Goal: Transaction & Acquisition: Purchase product/service

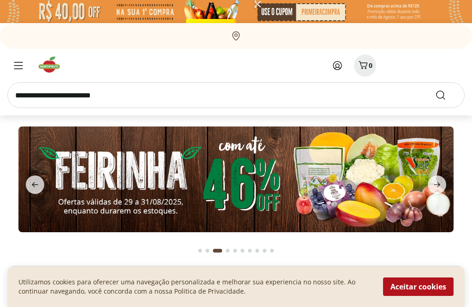
click at [18, 60] on span "Menu" at bounding box center [18, 65] width 11 height 11
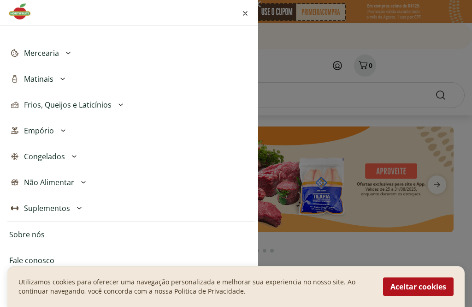
scroll to position [232, 0]
click at [50, 235] on li "Sobre nós" at bounding box center [130, 234] width 247 height 26
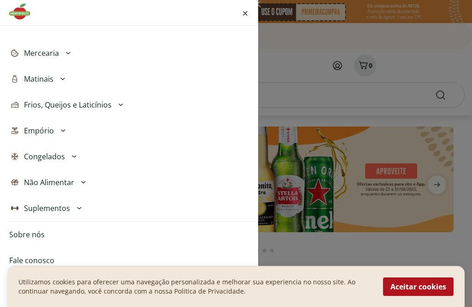
click at [425, 288] on button "Aceitar cookies" at bounding box center [418, 286] width 71 height 18
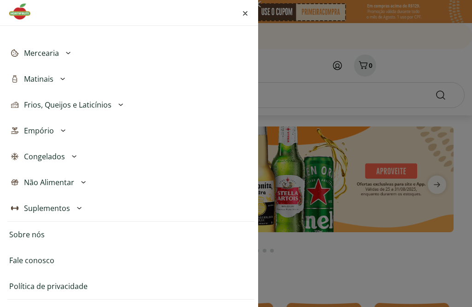
click at [49, 238] on li "Sobre nós" at bounding box center [130, 234] width 247 height 26
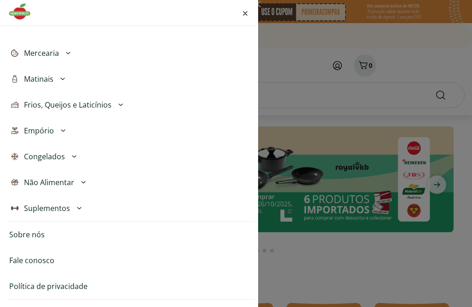
click at [31, 230] on link "Sobre nós" at bounding box center [26, 234] width 35 height 11
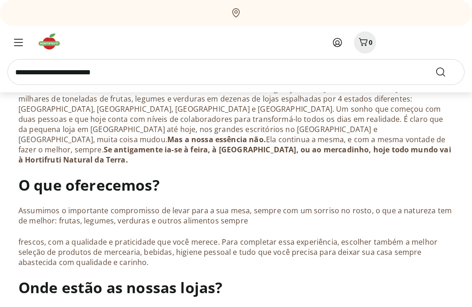
scroll to position [435, 0]
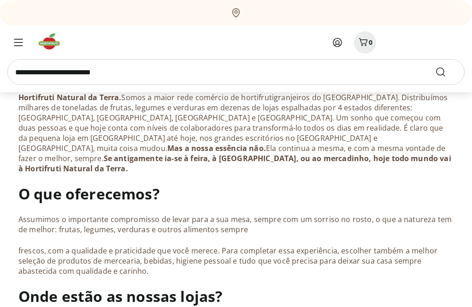
click at [377, 75] on input "search" at bounding box center [235, 72] width 457 height 26
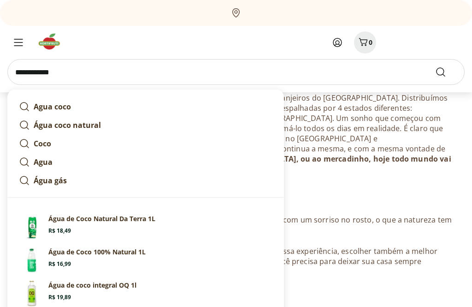
type input "**********"
click at [446, 71] on button "Submit Search" at bounding box center [446, 71] width 22 height 11
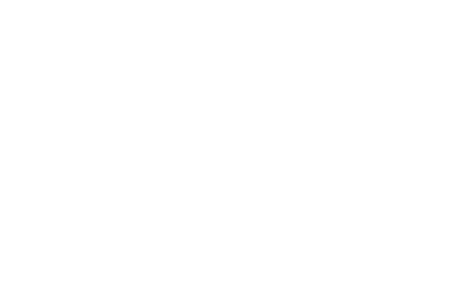
select select "**********"
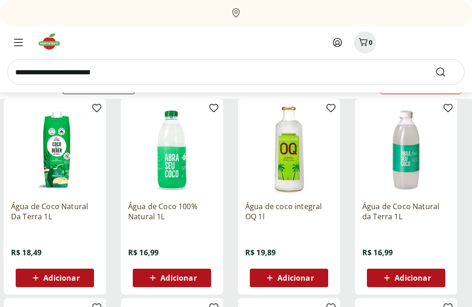
scroll to position [106, 0]
click at [169, 154] on img at bounding box center [172, 150] width 88 height 88
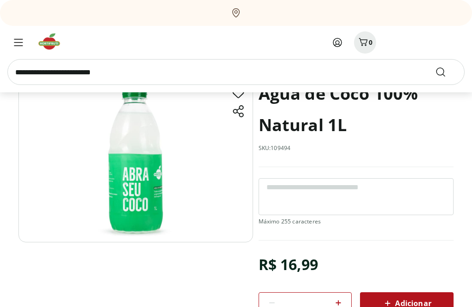
scroll to position [62, 0]
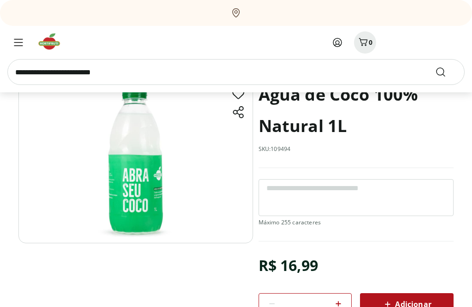
click at [145, 161] on img at bounding box center [135, 161] width 235 height 164
click at [183, 147] on img at bounding box center [135, 161] width 235 height 164
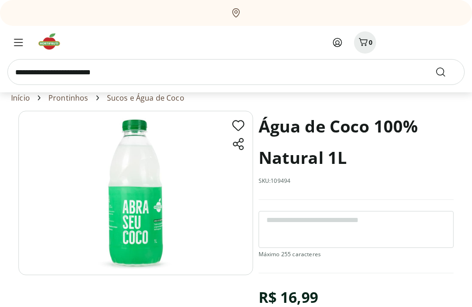
scroll to position [33, 0]
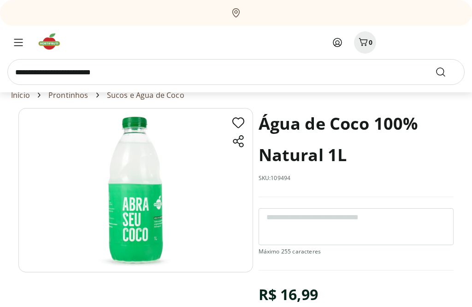
click at [151, 191] on img at bounding box center [135, 190] width 235 height 164
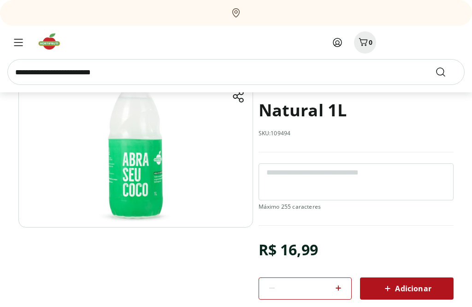
scroll to position [78, 0]
click at [417, 293] on span "Adicionar" at bounding box center [406, 288] width 49 height 11
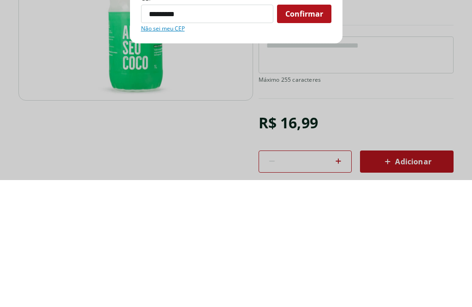
type input "*********"
click at [311, 137] on span "Confirmar" at bounding box center [304, 140] width 38 height 7
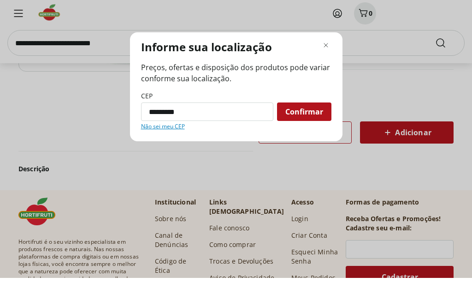
scroll to position [234, 0]
